Goal: Information Seeking & Learning: Learn about a topic

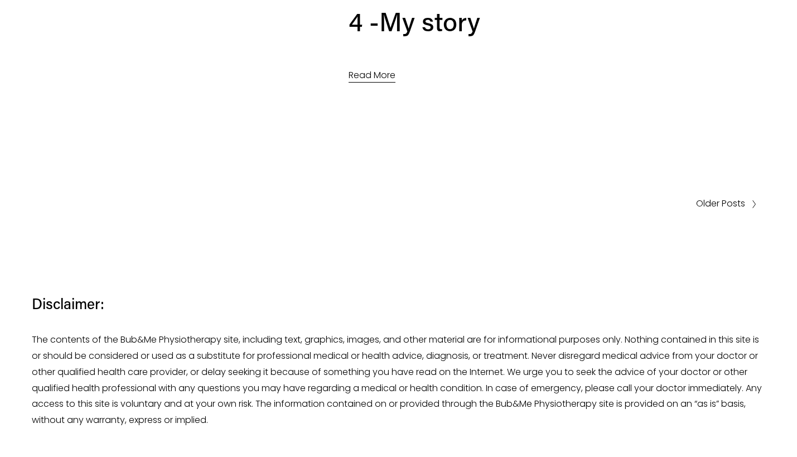
scroll to position [5649, 0]
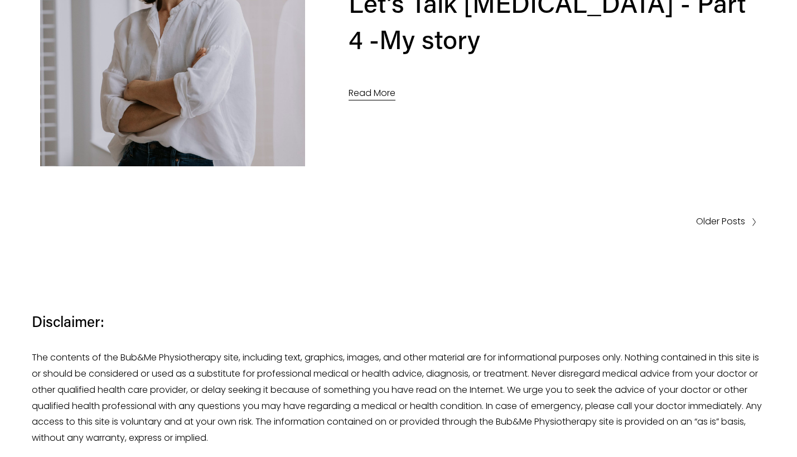
click at [711, 223] on span "Older Posts" at bounding box center [720, 222] width 49 height 16
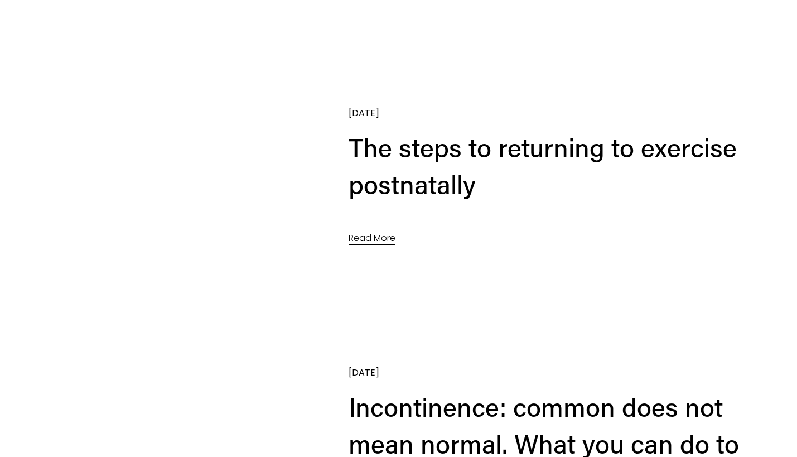
scroll to position [3008, 0]
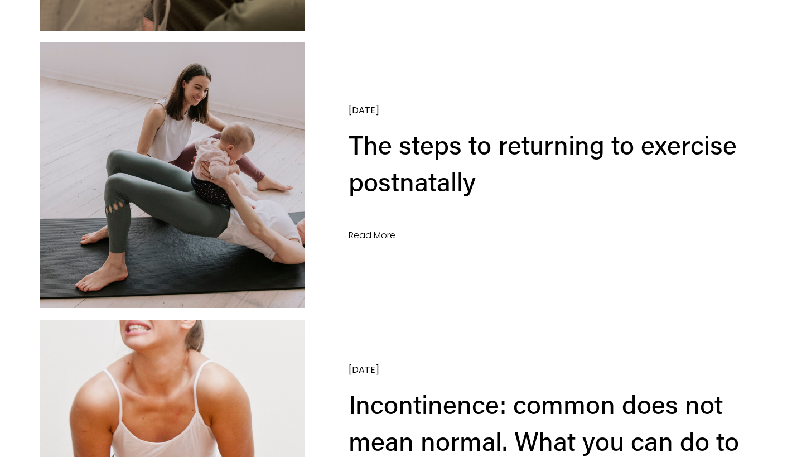
click at [386, 237] on link "Read More" at bounding box center [372, 236] width 47 height 17
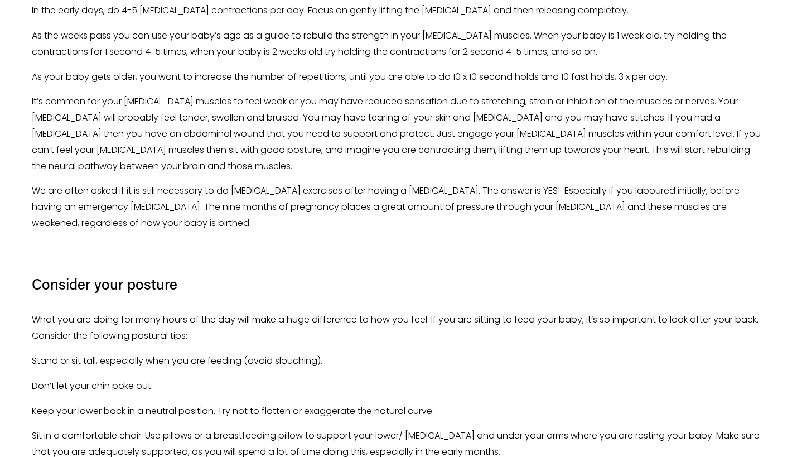
scroll to position [1838, 0]
